Goal: Task Accomplishment & Management: Complete application form

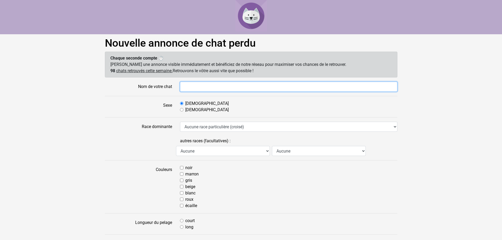
click at [202, 84] on input "Nom de votre chat" at bounding box center [289, 87] width 218 height 10
type input "Hime"
click at [186, 83] on input "Nom de votre chat" at bounding box center [289, 87] width 218 height 10
type input "Hime"
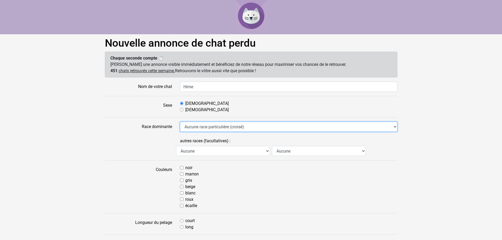
click at [246, 128] on select "Aucune race particulière (croisé) Abyssin Américain à poil dur American Bobtail…" at bounding box center [289, 127] width 218 height 10
select select "18"
click at [180, 122] on select "Aucune race particulière (croisé) Abyssin Américain à poil dur American Bobtail…" at bounding box center [289, 127] width 218 height 10
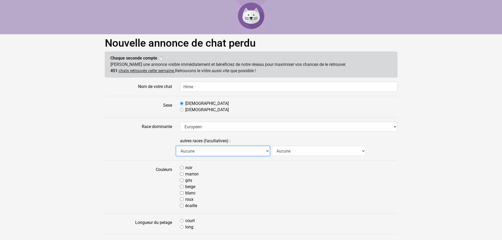
click at [211, 151] on select "Aucune Abyssin Américain à poil dur American Bobtail American Shorthair Angora …" at bounding box center [223, 151] width 94 height 10
click at [271, 170] on div "noir" at bounding box center [289, 168] width 218 height 6
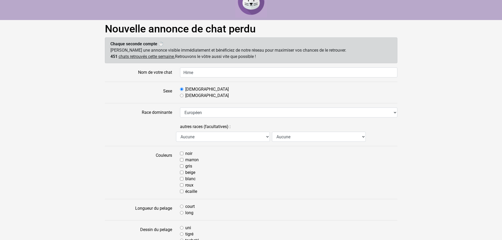
scroll to position [26, 0]
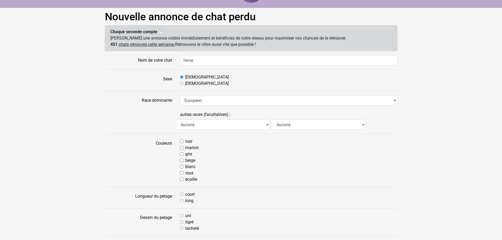
click at [183, 154] on input "gris" at bounding box center [181, 153] width 3 height 3
checkbox input "true"
click at [183, 141] on input "noir" at bounding box center [181, 141] width 3 height 3
checkbox input "true"
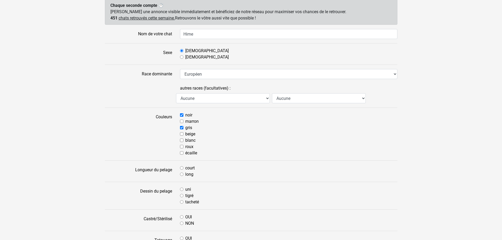
scroll to position [79, 0]
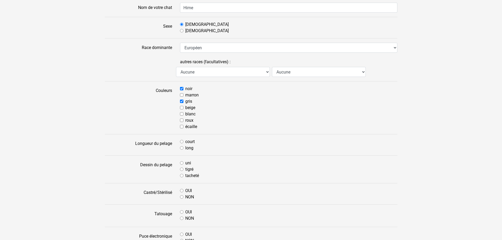
click at [182, 113] on input "blanc" at bounding box center [181, 113] width 3 height 3
checkbox input "true"
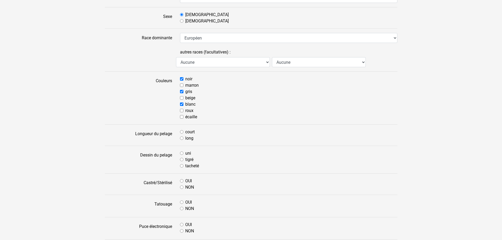
scroll to position [106, 0]
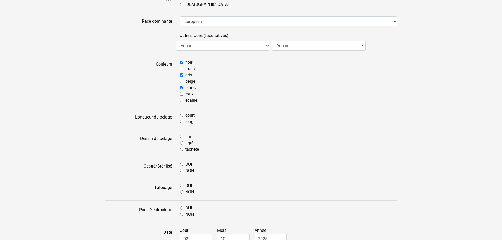
click at [183, 116] on input "court" at bounding box center [181, 115] width 3 height 3
radio input "true"
click at [183, 142] on input "tigré" at bounding box center [181, 142] width 3 height 3
radio input "true"
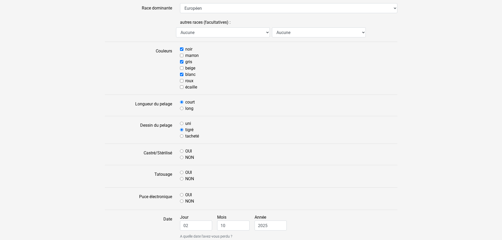
scroll to position [132, 0]
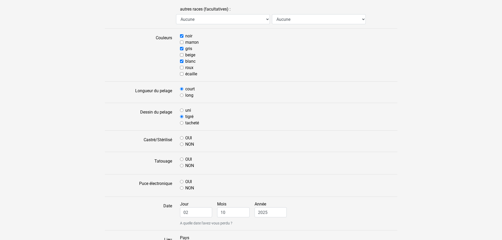
click at [180, 138] on input "OUI" at bounding box center [181, 137] width 3 height 3
radio input "true"
click at [182, 166] on input "NON" at bounding box center [181, 165] width 3 height 3
radio input "true"
click at [181, 190] on input "NON" at bounding box center [181, 187] width 3 height 3
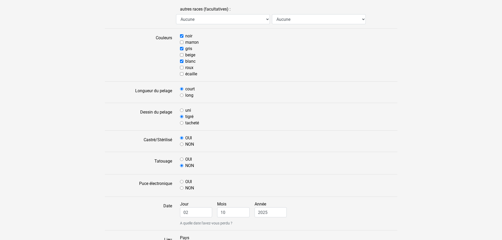
radio input "true"
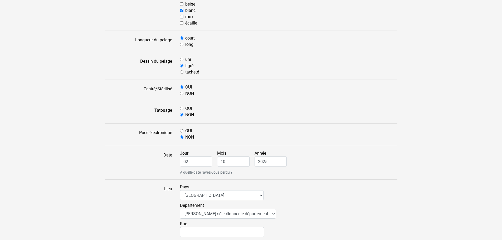
scroll to position [185, 0]
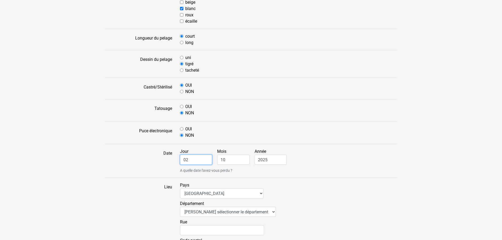
click at [204, 161] on input "02" at bounding box center [196, 160] width 32 height 10
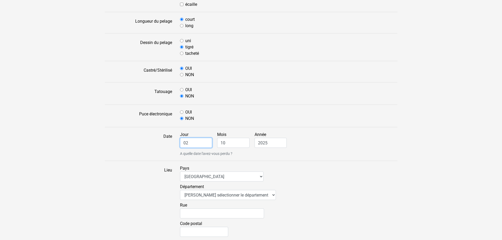
scroll to position [211, 0]
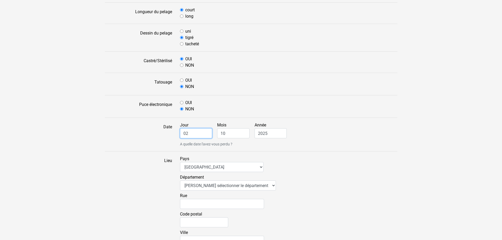
drag, startPoint x: 192, startPoint y: 132, endPoint x: 195, endPoint y: 134, distance: 3.7
click at [170, 133] on div "Date Jour 02 Mois 10 Année 2025 A quelle date l'avez-vous perdu ?" at bounding box center [251, 134] width 301 height 25
type input "29"
type input "09"
type input "2025"
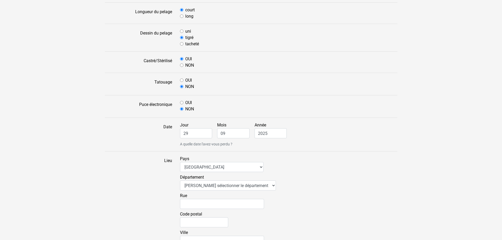
drag, startPoint x: 241, startPoint y: 220, endPoint x: 241, endPoint y: 214, distance: 5.8
click at [241, 220] on div "Code postal" at bounding box center [289, 220] width 218 height 18
drag, startPoint x: 268, startPoint y: 215, endPoint x: 239, endPoint y: 181, distance: 44.9
click at [268, 215] on div "Code postal" at bounding box center [289, 220] width 218 height 18
click at [213, 168] on select "Afrique du Sud Algérie Allemagne Andorre Argentine Australie Belgique Bolivie B…" at bounding box center [222, 167] width 84 height 10
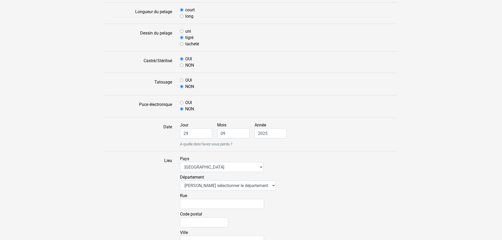
click at [268, 154] on form "Nom de votre chat Hime Sexe Mâle Femelle Race dominante Aucune race particulièr…" at bounding box center [251, 118] width 293 height 495
click at [218, 187] on select "Veuillez sélectionner le département 01 - Ain 02 - Aisne 03 - Allier 04 - Alpes…" at bounding box center [228, 186] width 96 height 10
select select "22"
click at [180, 181] on select "Veuillez sélectionner le département 01 - Ain 02 - Aisne 03 - Allier 04 - Alpes…" at bounding box center [228, 186] width 96 height 10
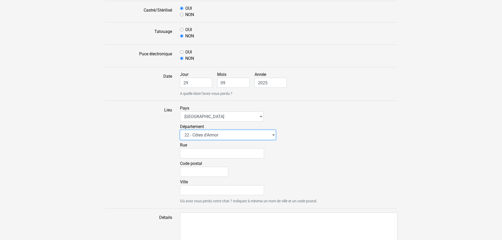
scroll to position [264, 0]
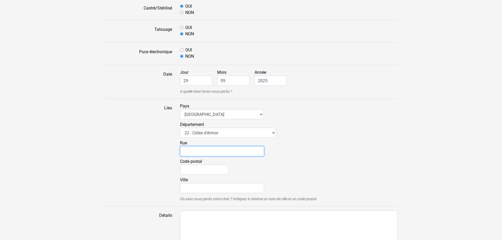
click at [211, 150] on input "Rue" at bounding box center [222, 151] width 84 height 10
type input "8 rue du bois joli"
type input "22940"
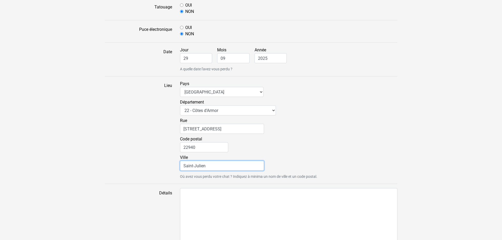
scroll to position [340, 0]
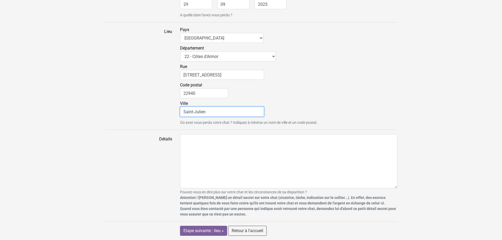
type input "Saint-Julien"
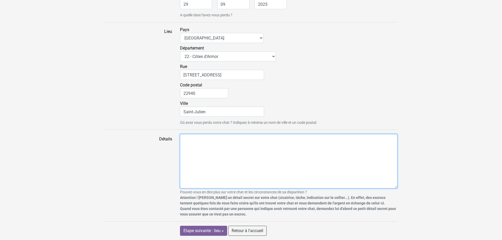
click at [216, 156] on textarea "Détails" at bounding box center [289, 161] width 218 height 54
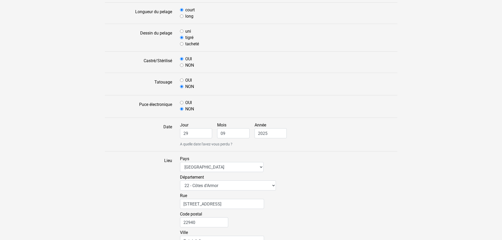
scroll to position [317, 0]
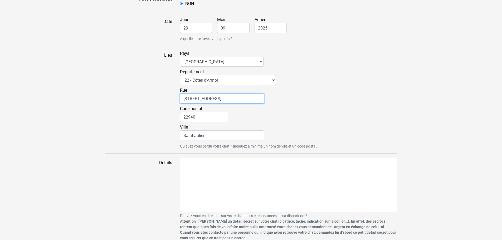
click at [188, 97] on input "8 rue du bois joli" at bounding box center [222, 99] width 84 height 10
click at [186, 98] on input "8 rue du bois joli" at bounding box center [222, 99] width 84 height 10
click at [188, 98] on input "8 rue du bois joli" at bounding box center [222, 99] width 84 height 10
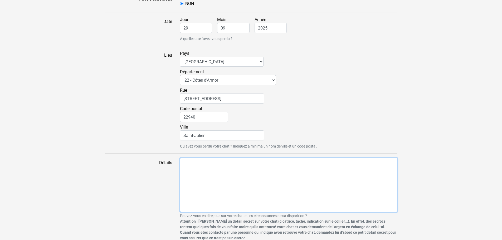
click at [241, 171] on textarea "Détails" at bounding box center [289, 185] width 218 height 54
click at [334, 162] on textarea "Chat peureux/craintif, assez sauvage, il est tigré noir/gris avec le ventre" at bounding box center [289, 185] width 218 height 54
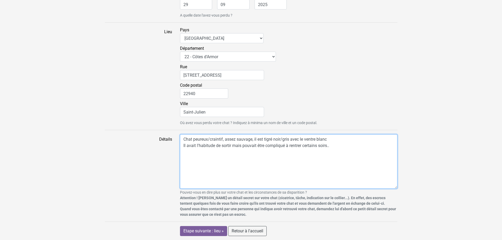
scroll to position [340, 0]
type textarea "Chat peureux/craintif, assez sauvage, il est tigré noir/gris avec le ventre bla…"
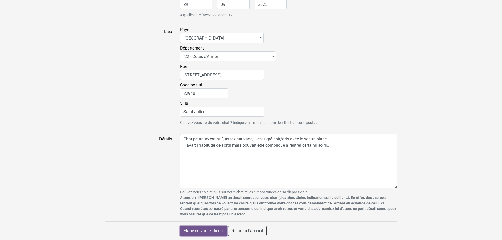
click at [202, 233] on input "Etape suivante : lieu »" at bounding box center [203, 231] width 47 height 10
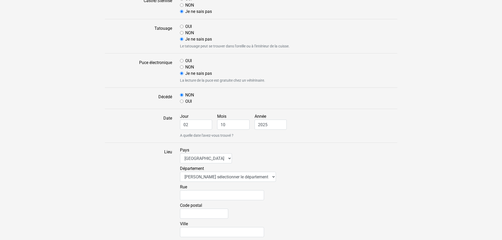
scroll to position [340, 0]
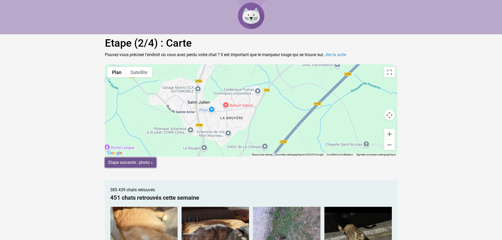
click at [151, 164] on input "Etape suivante : photo »" at bounding box center [130, 163] width 51 height 10
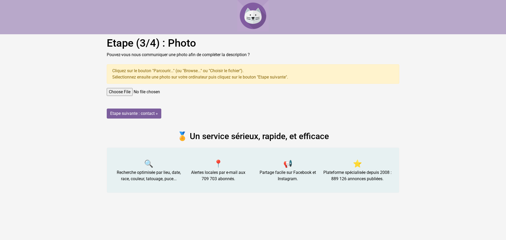
click at [134, 91] on input "file" at bounding box center [253, 92] width 293 height 8
click at [126, 93] on input "file" at bounding box center [253, 92] width 293 height 8
type input "C:\fakepath\553946816_1295223125431226_7771625008834059638_n.jpg"
click at [132, 111] on input "Etape suivante : contact »" at bounding box center [134, 114] width 55 height 10
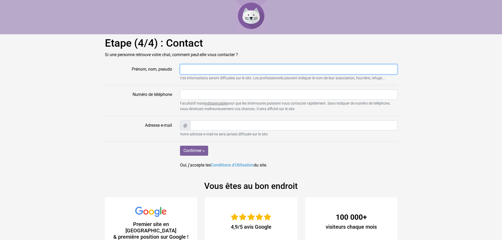
click at [204, 71] on input "Prénom, nom, pseudo" at bounding box center [289, 69] width 218 height 10
type input "c"
type input "Claire"
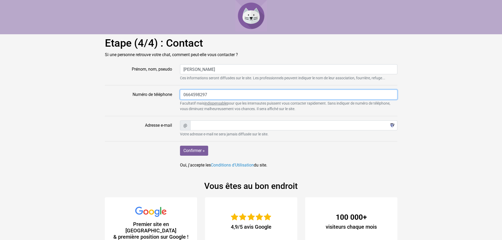
type input "0664598297"
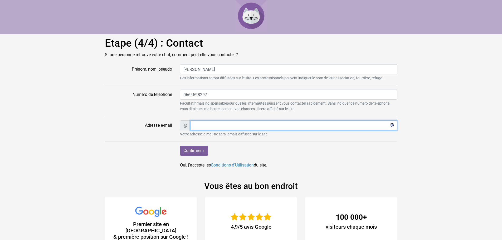
click at [219, 128] on input "Adresse e-mail" at bounding box center [293, 126] width 207 height 10
type input "fourelclaire22@gmail.com"
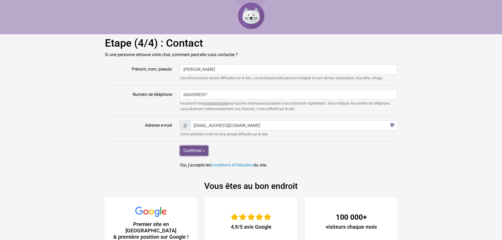
click at [198, 151] on input "Confirmer »" at bounding box center [194, 151] width 28 height 10
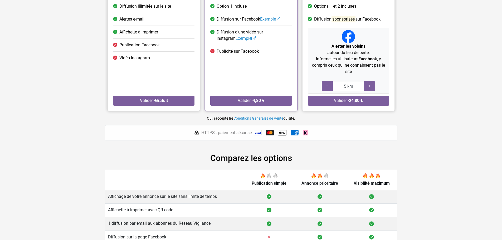
scroll to position [50, 0]
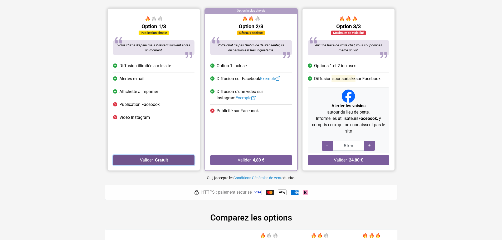
drag, startPoint x: 156, startPoint y: 158, endPoint x: 161, endPoint y: 165, distance: 8.7
click at [156, 158] on strong "Gratuit" at bounding box center [161, 160] width 13 height 5
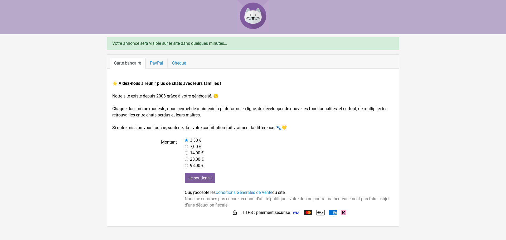
click at [154, 65] on link "PayPal" at bounding box center [157, 63] width 22 height 11
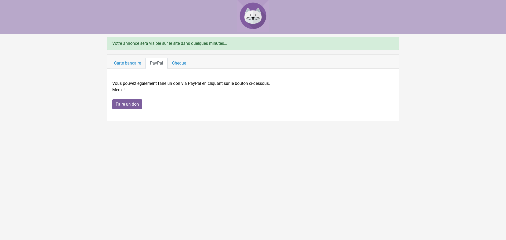
click at [138, 64] on link "Carte bancaire" at bounding box center [128, 63] width 36 height 11
